Goal: Task Accomplishment & Management: Complete application form

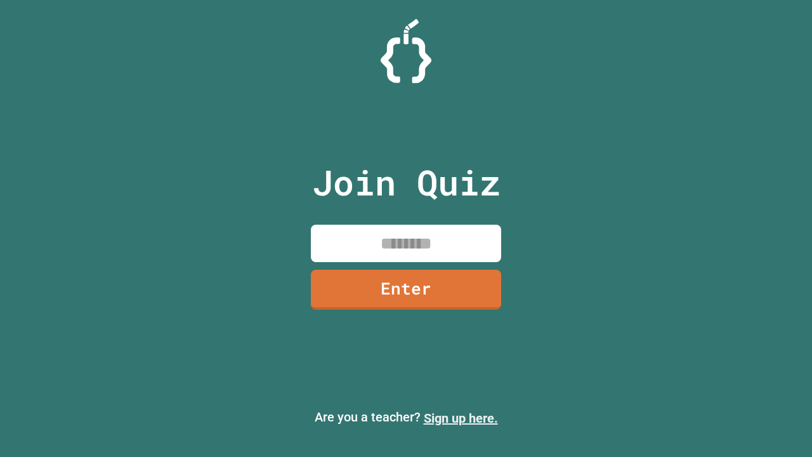
click at [461, 418] on link "Sign up here." at bounding box center [461, 418] width 74 height 15
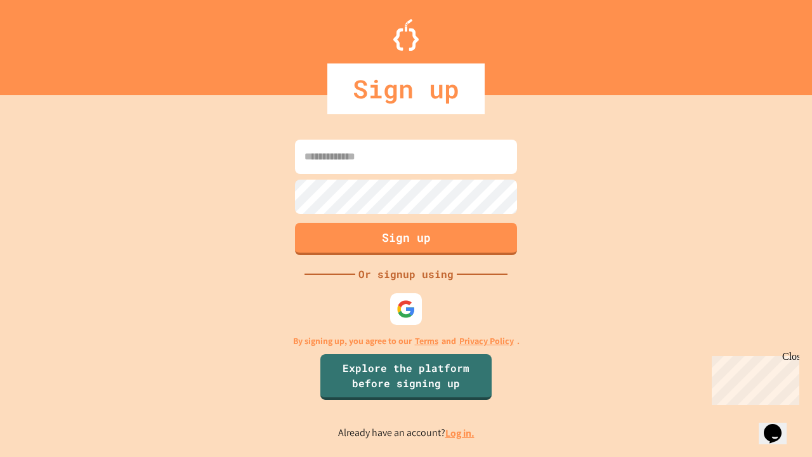
click at [461, 433] on link "Log in." at bounding box center [460, 432] width 29 height 13
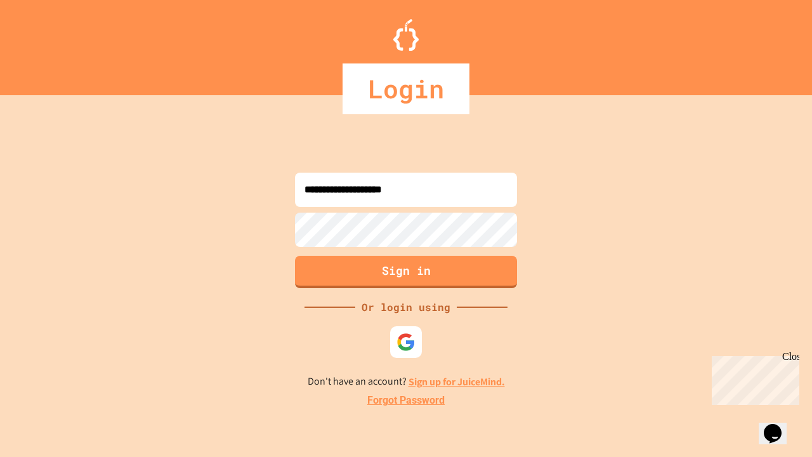
type input "**********"
